Goal: Task Accomplishment & Management: Manage account settings

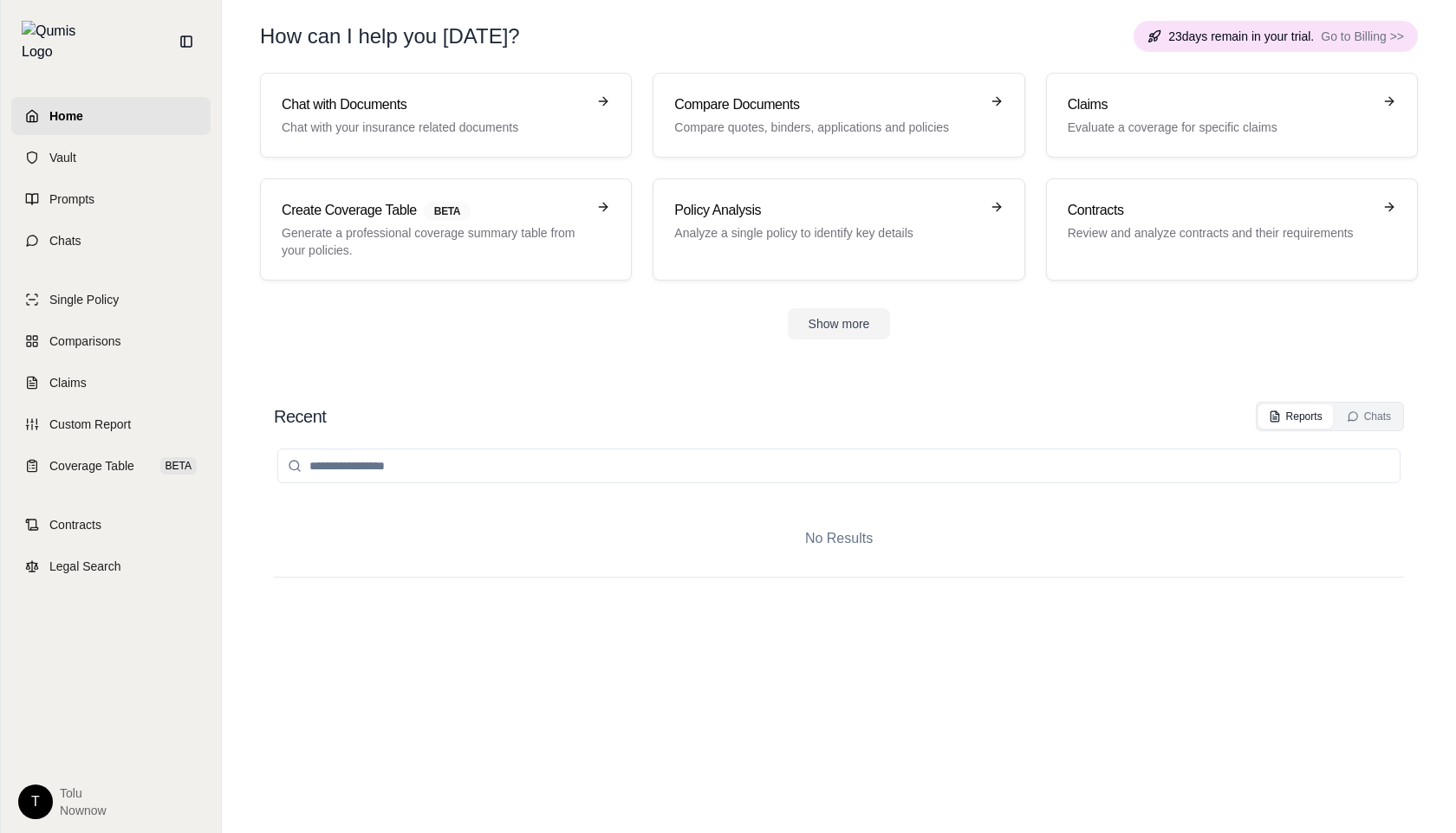
click at [29, 801] on html "Home Vault Prompts Chats Single Policy Comparisons Claims Custom Report Coverag…" at bounding box center [728, 416] width 1456 height 833
click at [64, 761] on div "Log Out" at bounding box center [76, 763] width 143 height 28
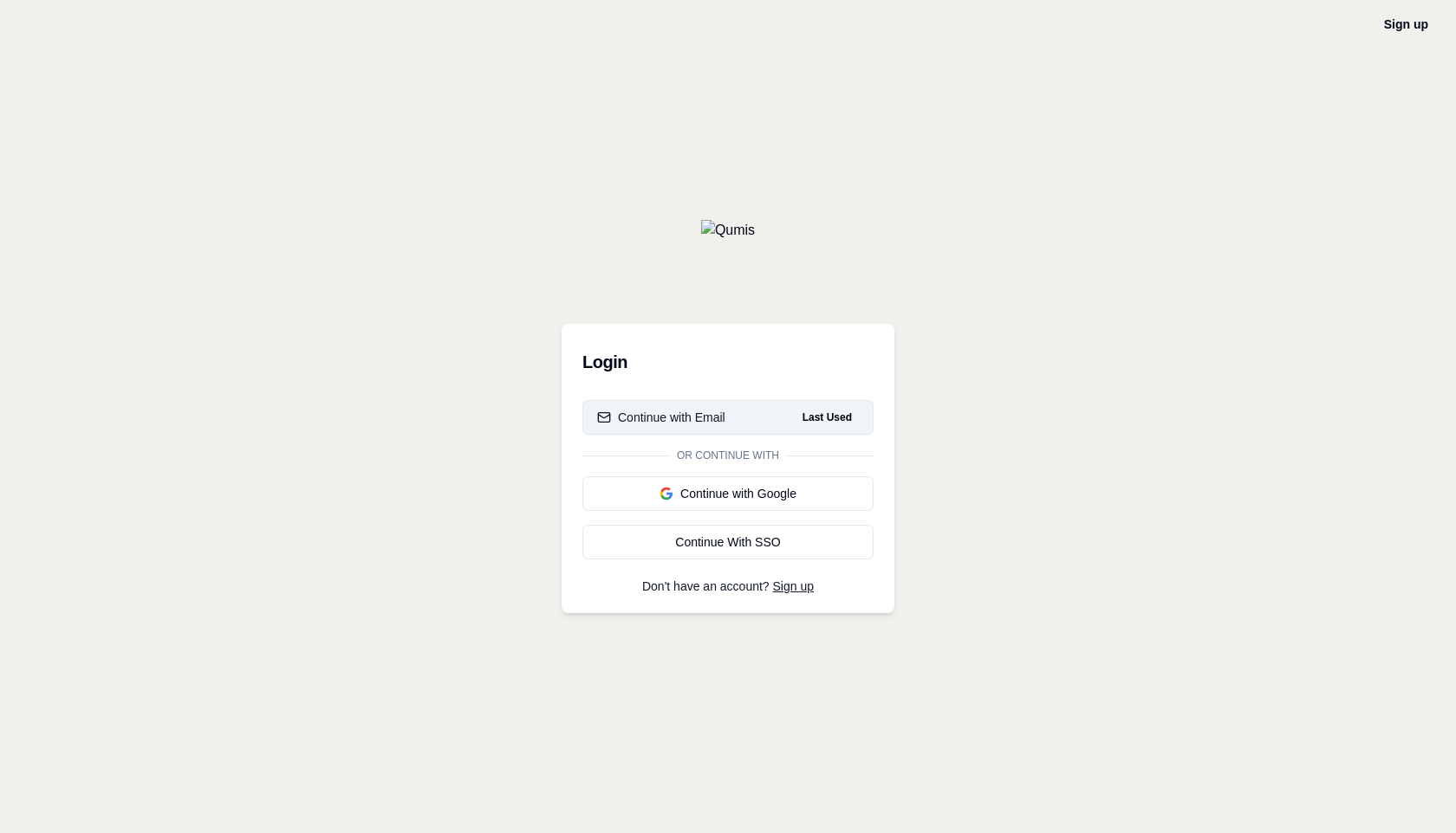
click at [721, 417] on div "Continue with Email" at bounding box center [660, 417] width 128 height 17
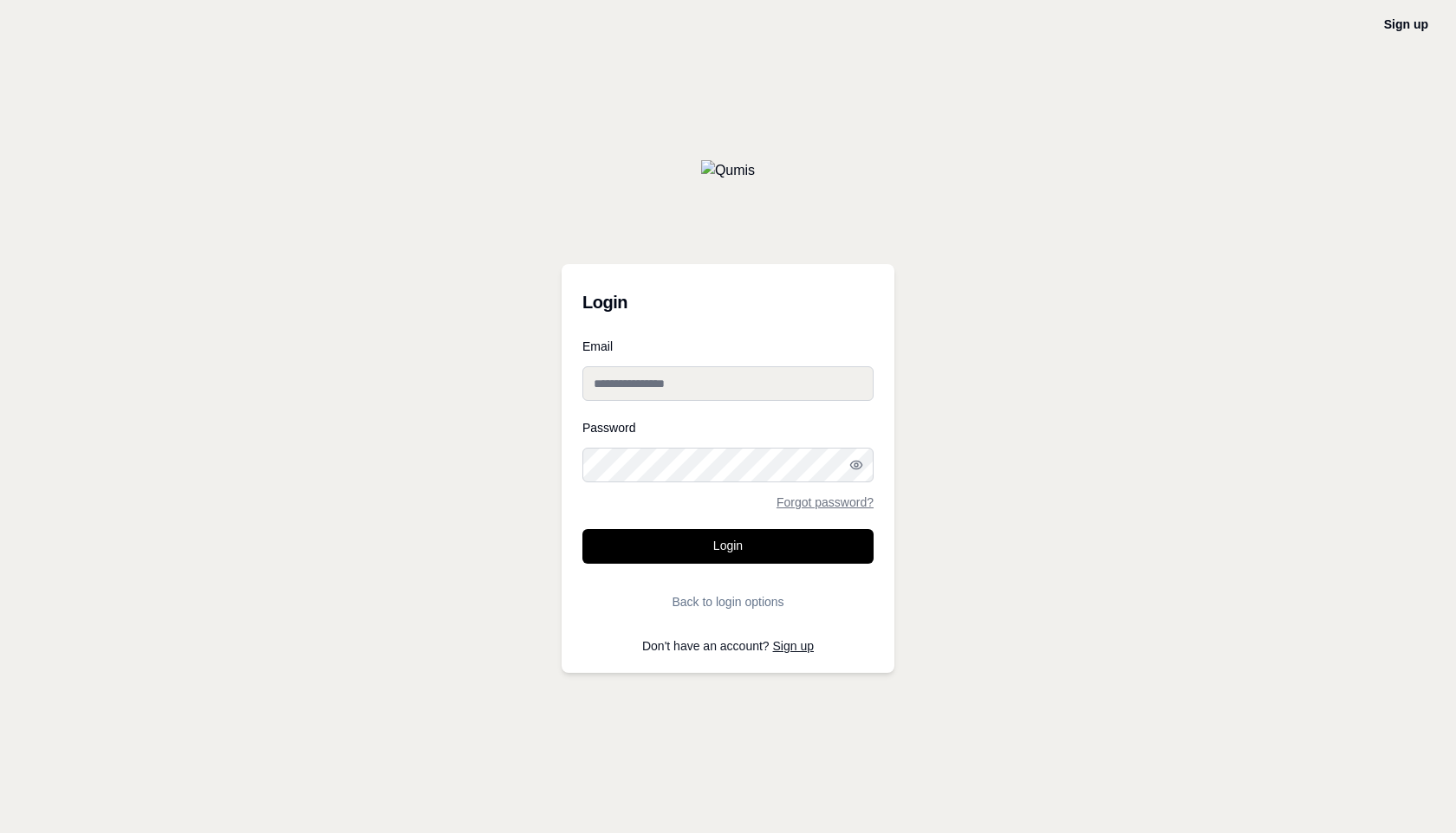
click at [691, 379] on input "Email" at bounding box center [728, 384] width 291 height 35
type input "**********"
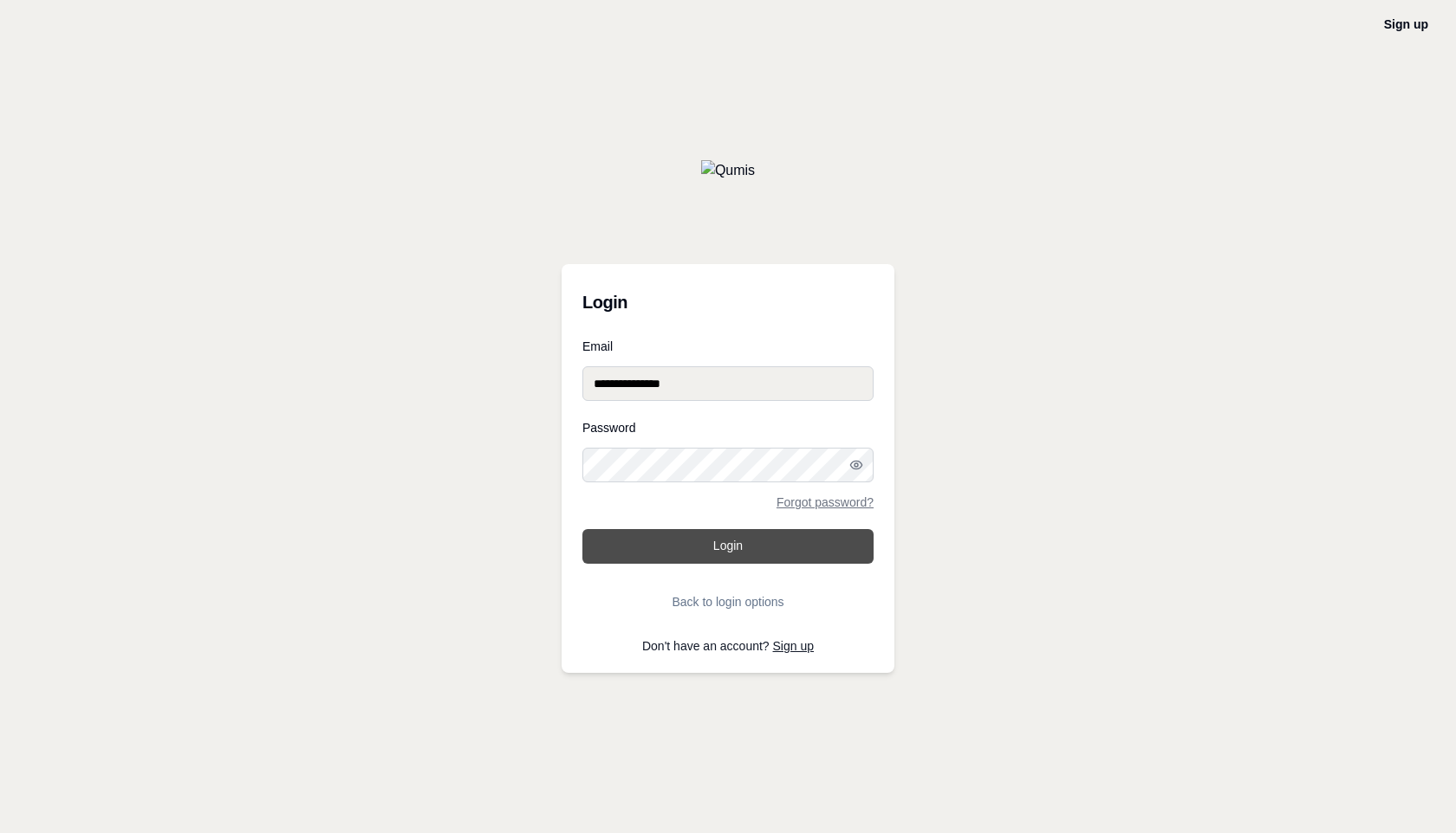
click at [706, 544] on button "Login" at bounding box center [728, 547] width 291 height 35
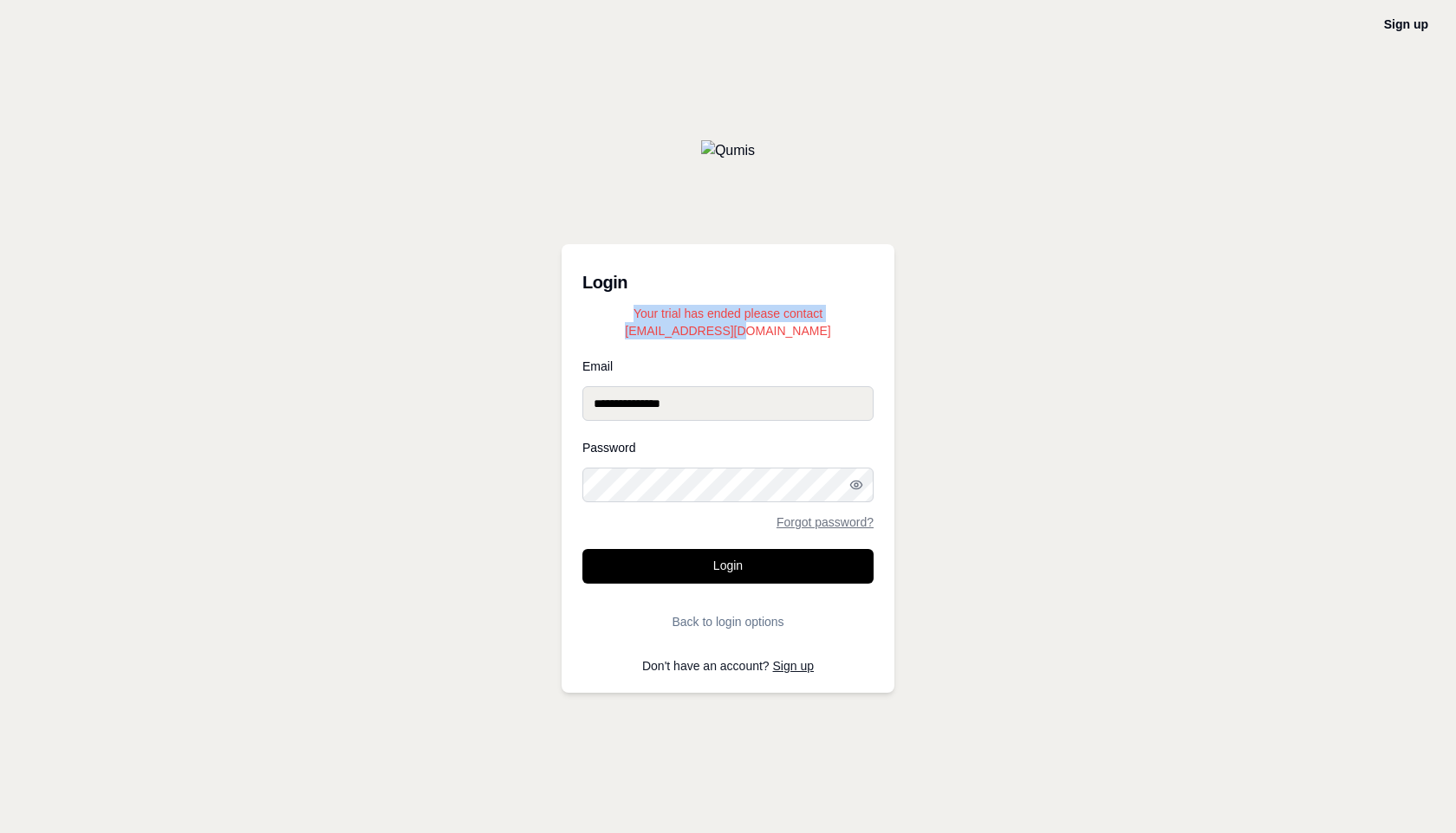
drag, startPoint x: 782, startPoint y: 333, endPoint x: 634, endPoint y: 310, distance: 149.8
click at [634, 310] on p "Your trial has ended please contact [EMAIL_ADDRESS][DOMAIN_NAME]" at bounding box center [728, 322] width 291 height 35
click at [753, 266] on h3 "Login" at bounding box center [728, 283] width 291 height 35
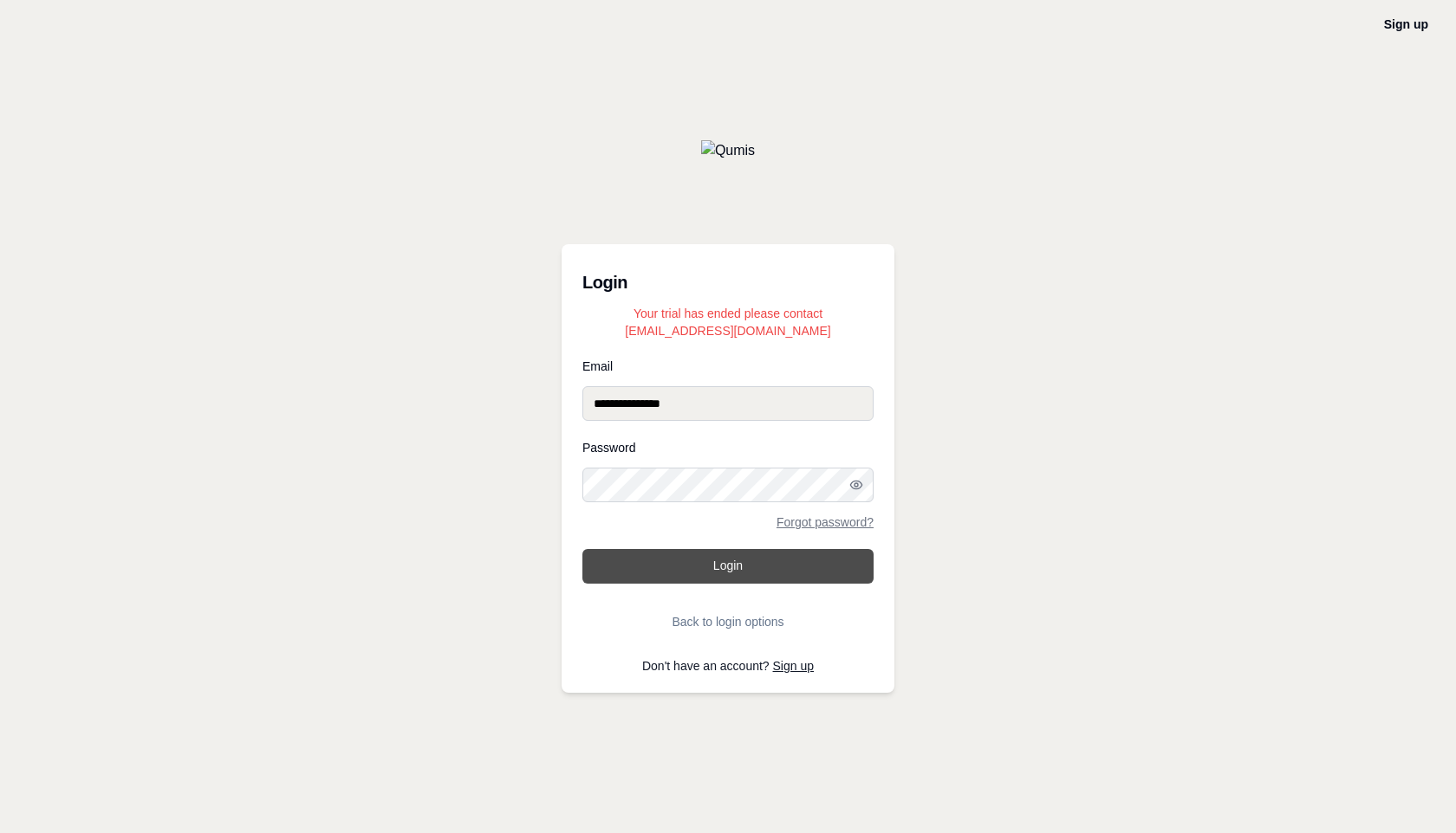
click at [727, 564] on button "Login" at bounding box center [728, 567] width 291 height 35
click at [686, 566] on button "Login" at bounding box center [728, 567] width 291 height 35
click at [666, 557] on button "Login" at bounding box center [728, 567] width 291 height 35
click at [738, 573] on button "Login" at bounding box center [728, 567] width 291 height 35
click at [704, 567] on button "Login" at bounding box center [728, 567] width 291 height 35
